Goal: Information Seeking & Learning: Learn about a topic

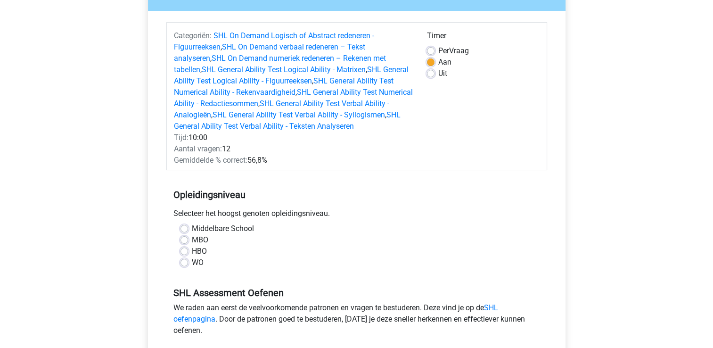
scroll to position [189, 0]
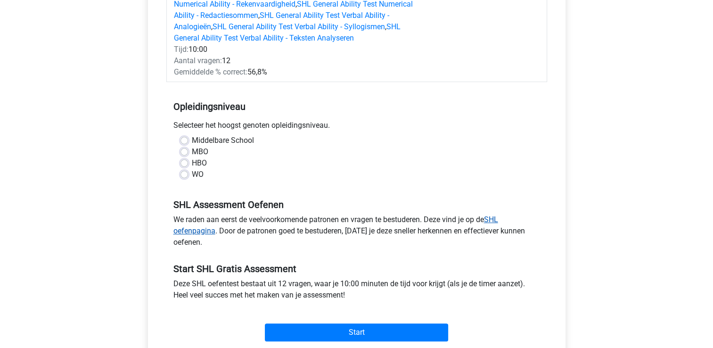
click at [495, 220] on link "SHL oefenpagina" at bounding box center [335, 225] width 325 height 20
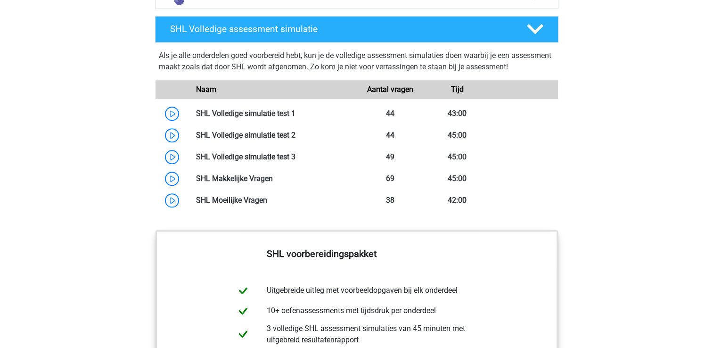
scroll to position [990, 0]
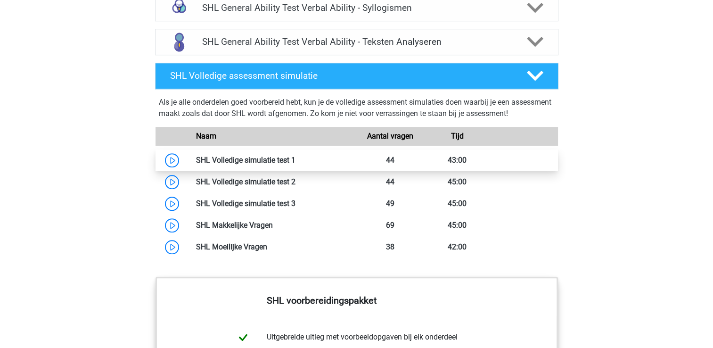
click at [295, 161] on link at bounding box center [295, 160] width 0 height 9
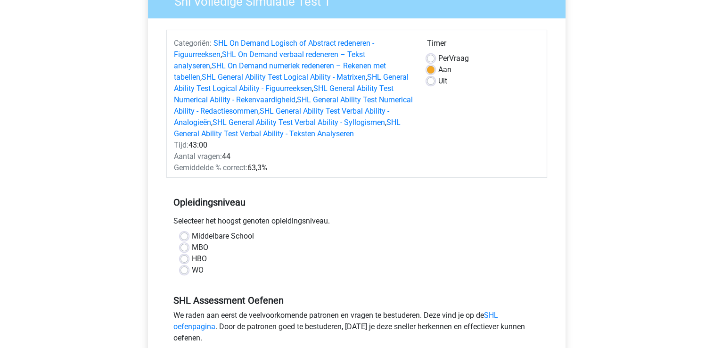
scroll to position [94, 0]
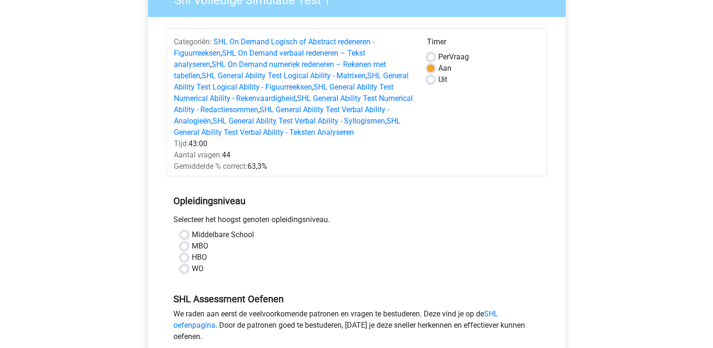
click at [192, 254] on label "HBO" at bounding box center [199, 257] width 15 height 11
click at [183, 254] on input "HBO" at bounding box center [184, 256] width 8 height 9
radio input "true"
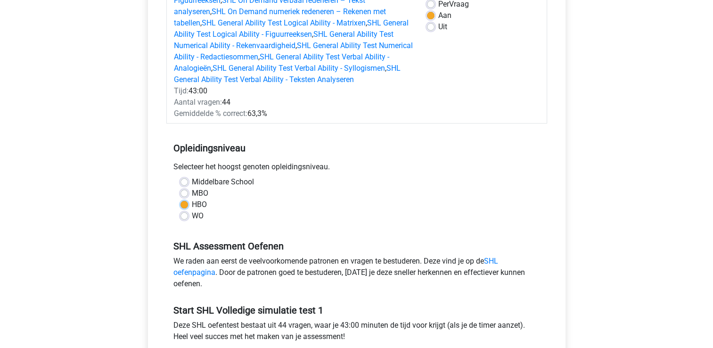
scroll to position [236, 0]
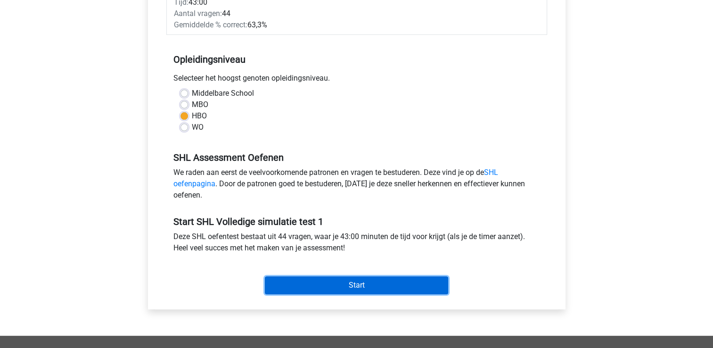
click at [393, 287] on input "Start" at bounding box center [356, 285] width 183 height 18
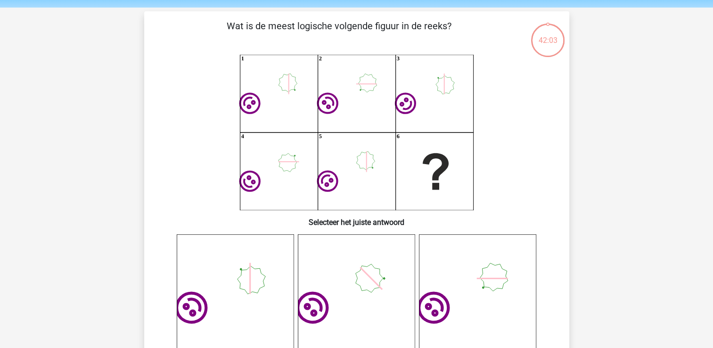
scroll to position [47, 0]
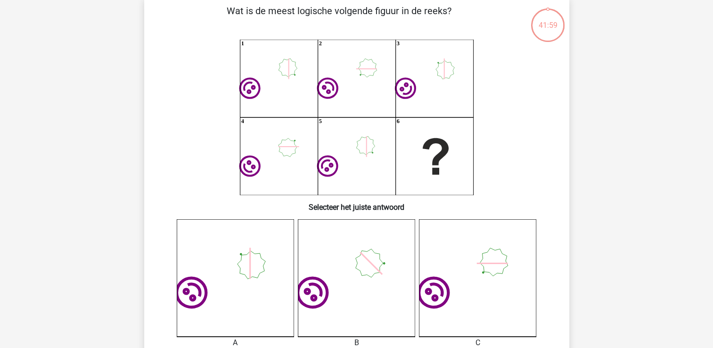
click at [489, 306] on icon "image/svg+xml" at bounding box center [477, 277] width 117 height 117
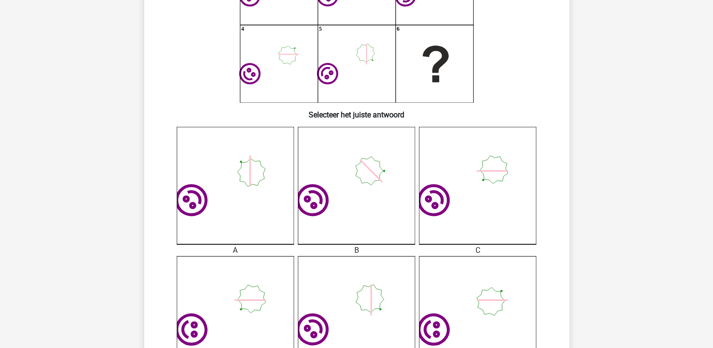
scroll to position [141, 0]
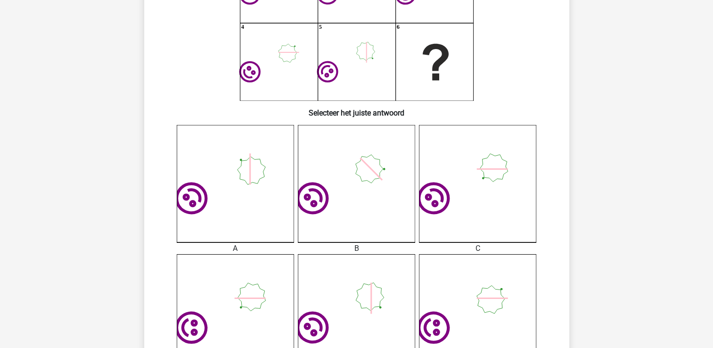
click at [492, 219] on icon "image/svg+xml" at bounding box center [477, 183] width 117 height 117
click at [381, 217] on icon "image/svg+xml" at bounding box center [356, 183] width 117 height 117
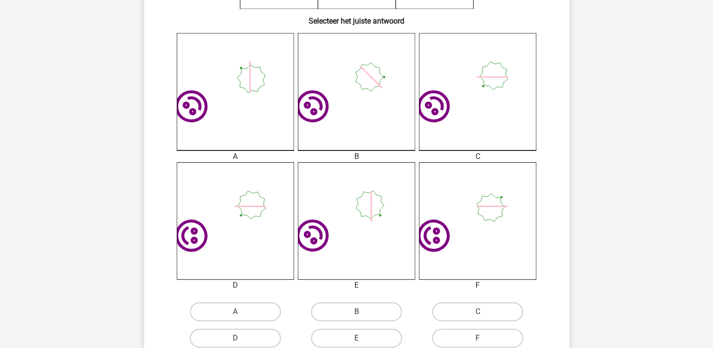
scroll to position [283, 0]
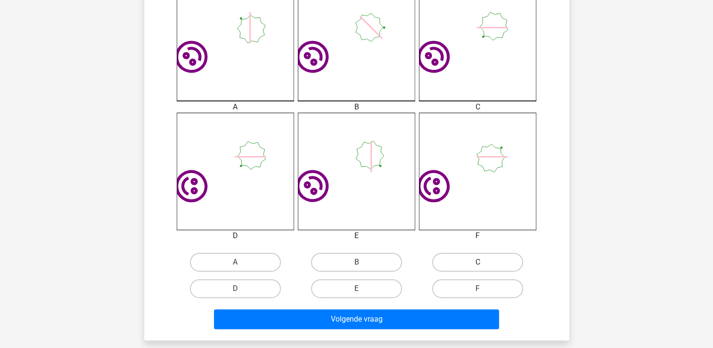
click at [463, 262] on label "C" at bounding box center [477, 262] width 91 height 19
click at [478, 262] on input "C" at bounding box center [481, 265] width 6 height 6
radio input "true"
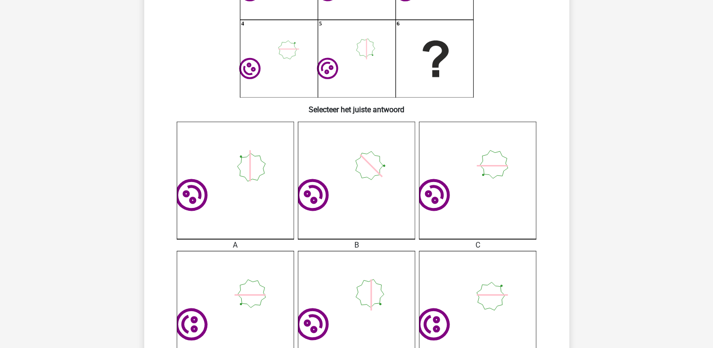
scroll to position [330, 0]
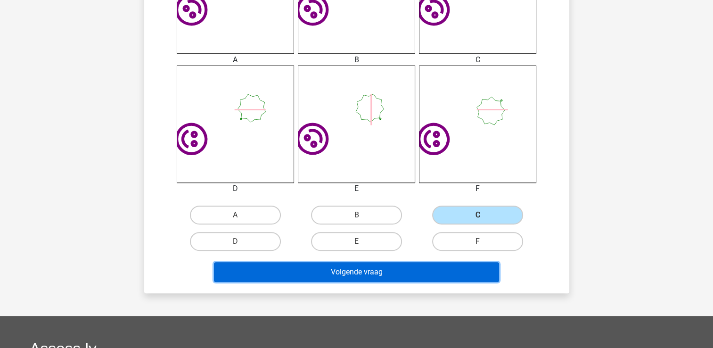
click at [344, 272] on button "Volgende vraag" at bounding box center [356, 272] width 285 height 20
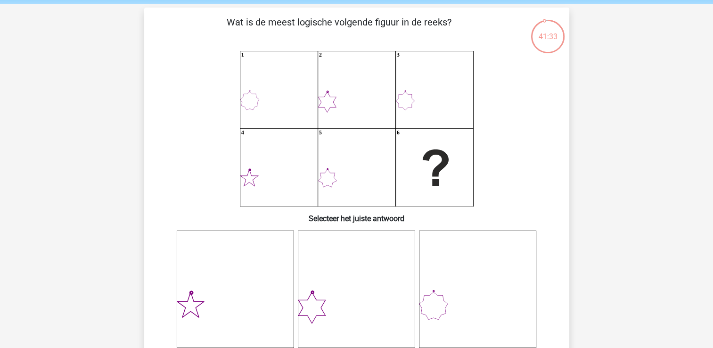
scroll to position [0, 0]
